Goal: Information Seeking & Learning: Learn about a topic

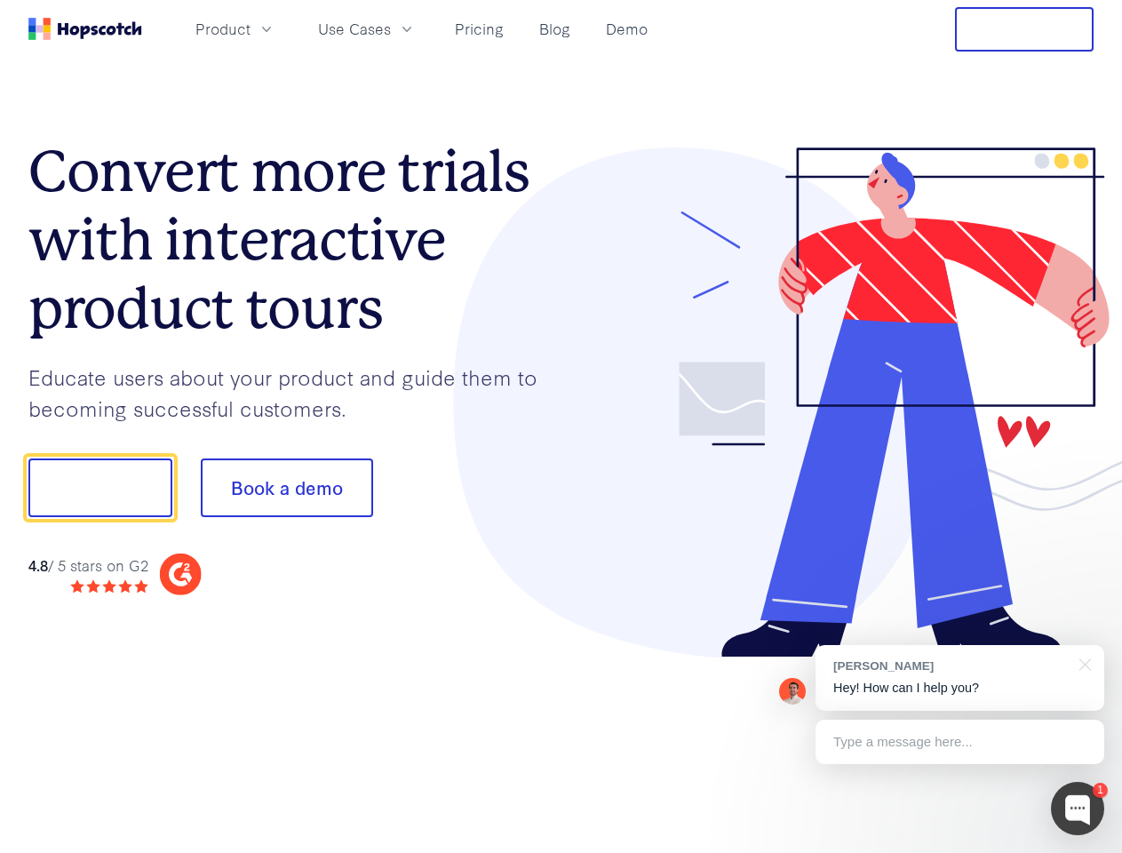
click at [562, 427] on div at bounding box center [828, 403] width 533 height 511
click at [251, 28] on span "Product" at bounding box center [222, 29] width 55 height 22
click at [391, 28] on span "Use Cases" at bounding box center [354, 29] width 73 height 22
click at [1025, 29] on button "Free Trial" at bounding box center [1024, 29] width 139 height 44
click at [100, 488] on button "Show me!" at bounding box center [100, 488] width 144 height 59
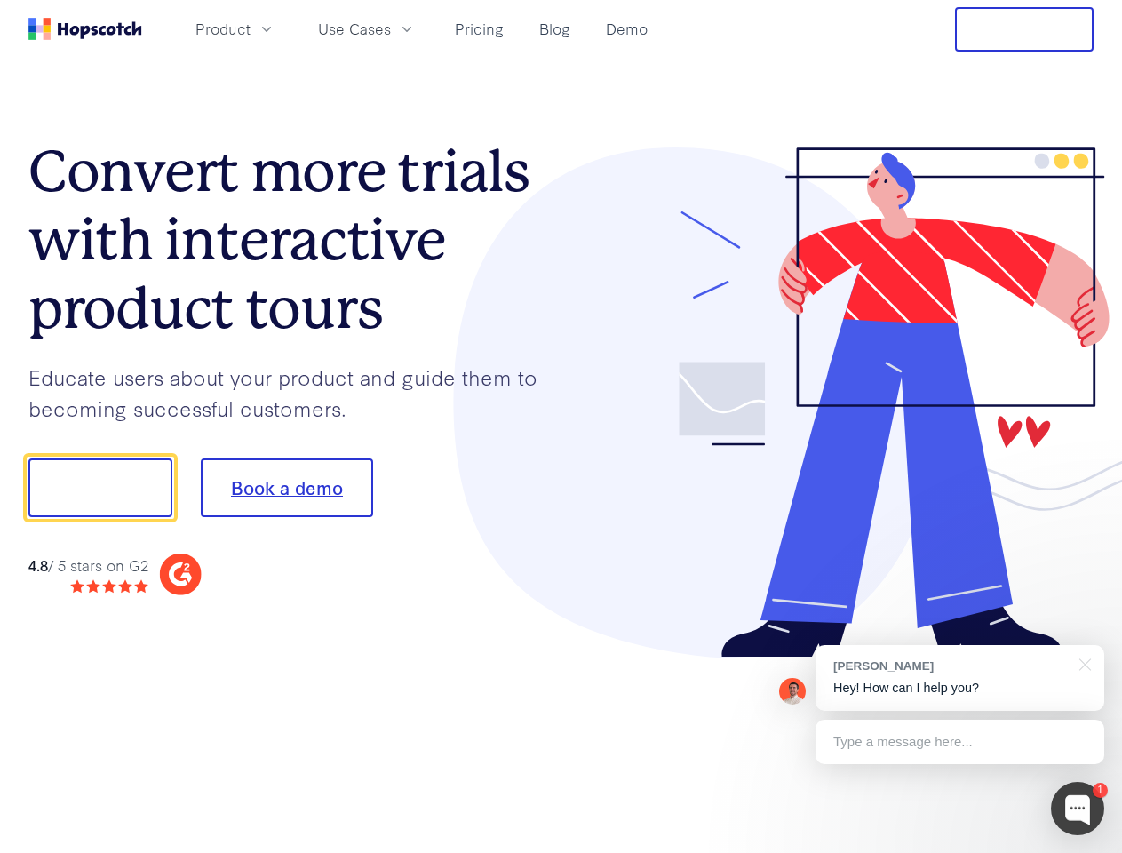
click at [286, 488] on button "Book a demo" at bounding box center [287, 488] width 172 height 59
click at [1078, 809] on div at bounding box center [1077, 808] width 53 height 53
click at [960, 678] on div "[PERSON_NAME] Hey! How can I help you?" at bounding box center [960, 678] width 289 height 66
click at [1082, 663] on div at bounding box center [937, 485] width 333 height 593
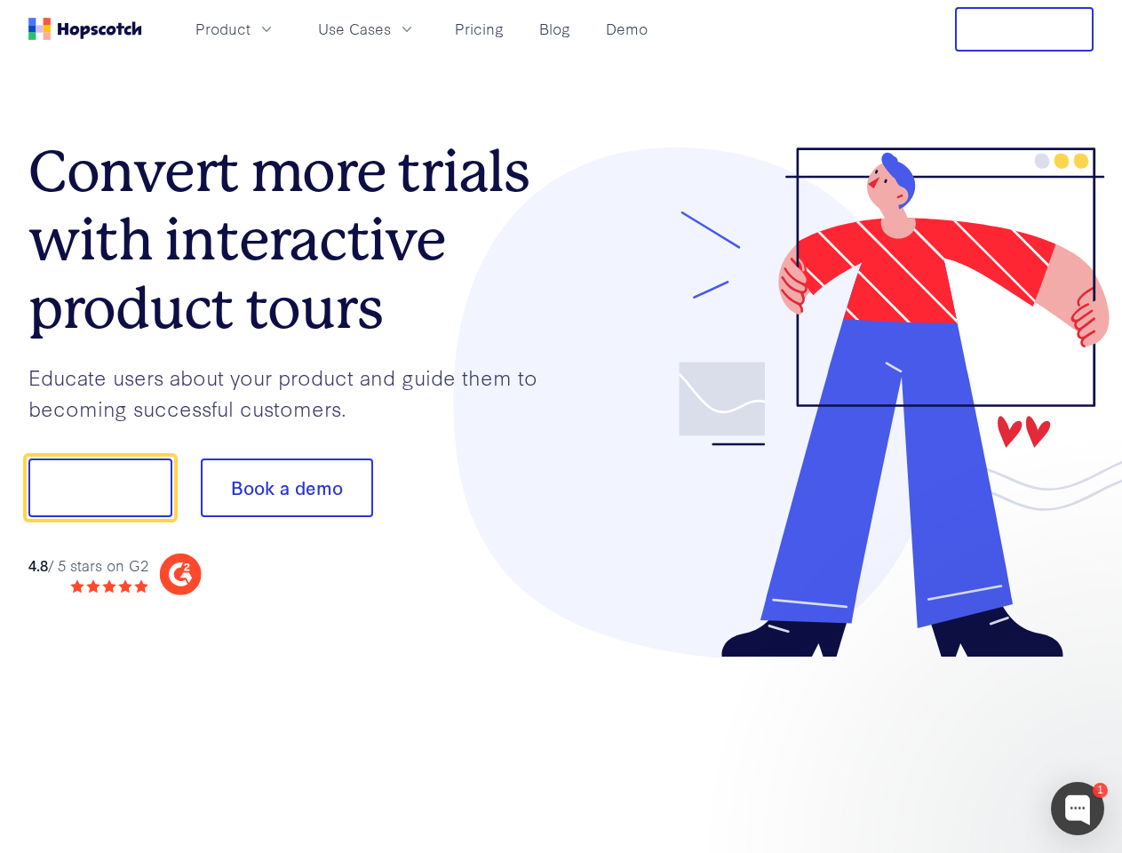
click at [960, 742] on div at bounding box center [937, 604] width 333 height 355
